Goal: Task Accomplishment & Management: Use online tool/utility

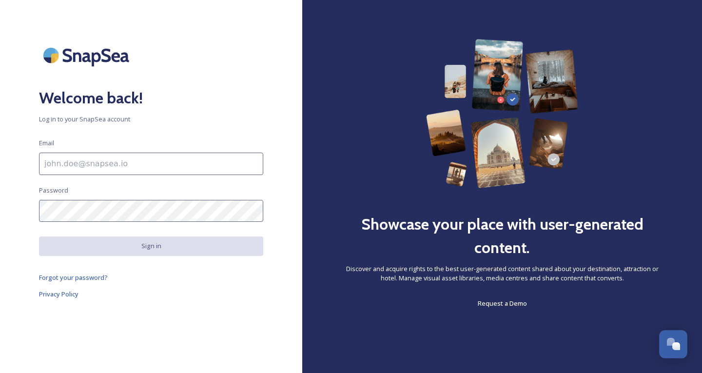
click at [72, 161] on input at bounding box center [151, 163] width 224 height 22
type input "[EMAIL_ADDRESS][DOMAIN_NAME]"
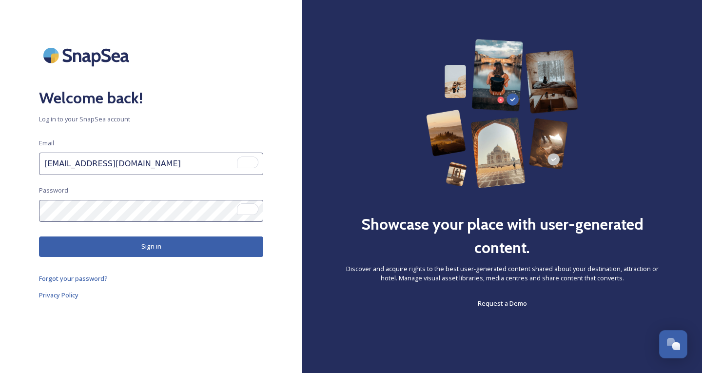
click at [156, 246] on button "Sign in" at bounding box center [151, 246] width 224 height 20
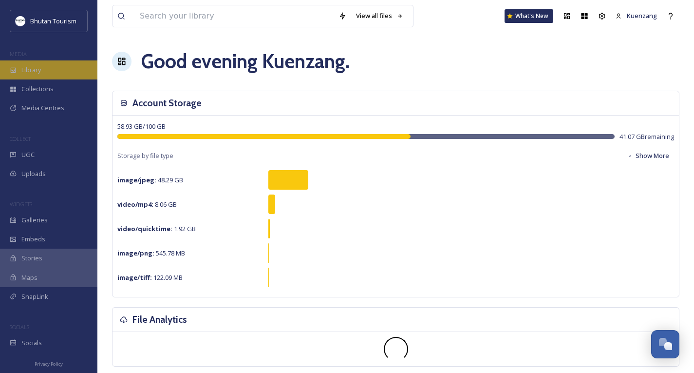
click at [29, 67] on span "Library" at bounding box center [30, 69] width 19 height 9
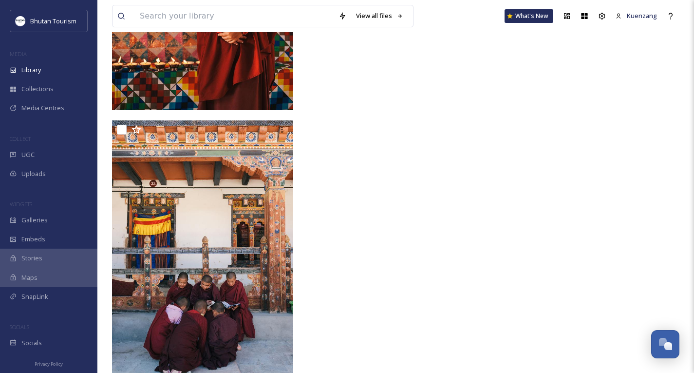
scroll to position [30166, 0]
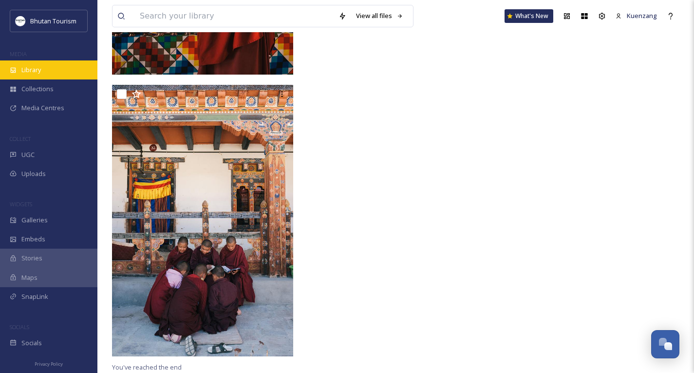
click at [50, 73] on div "Library" at bounding box center [48, 69] width 97 height 19
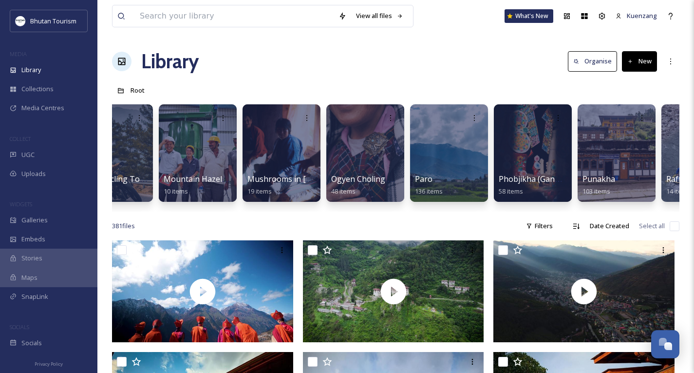
scroll to position [0, 2054]
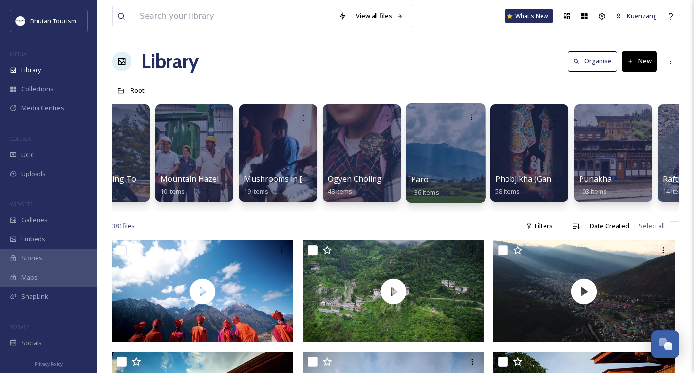
click at [468, 135] on div at bounding box center [445, 152] width 79 height 99
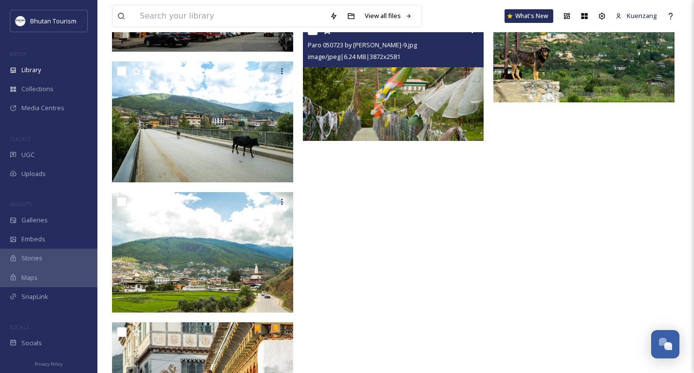
scroll to position [7066, 0]
